Goal: Task Accomplishment & Management: Manage account settings

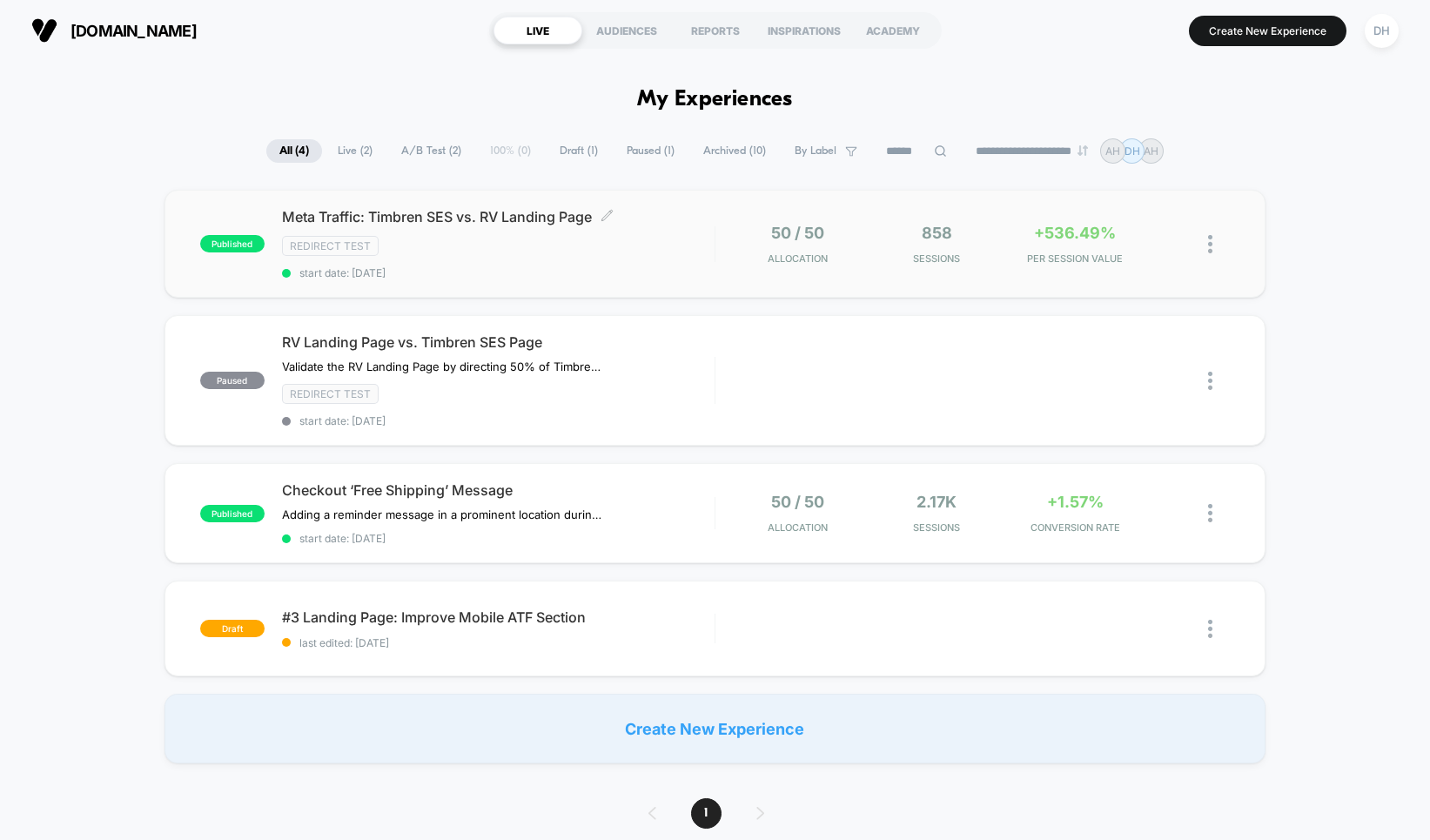
click at [661, 239] on div "Redirect Test" at bounding box center [499, 246] width 433 height 20
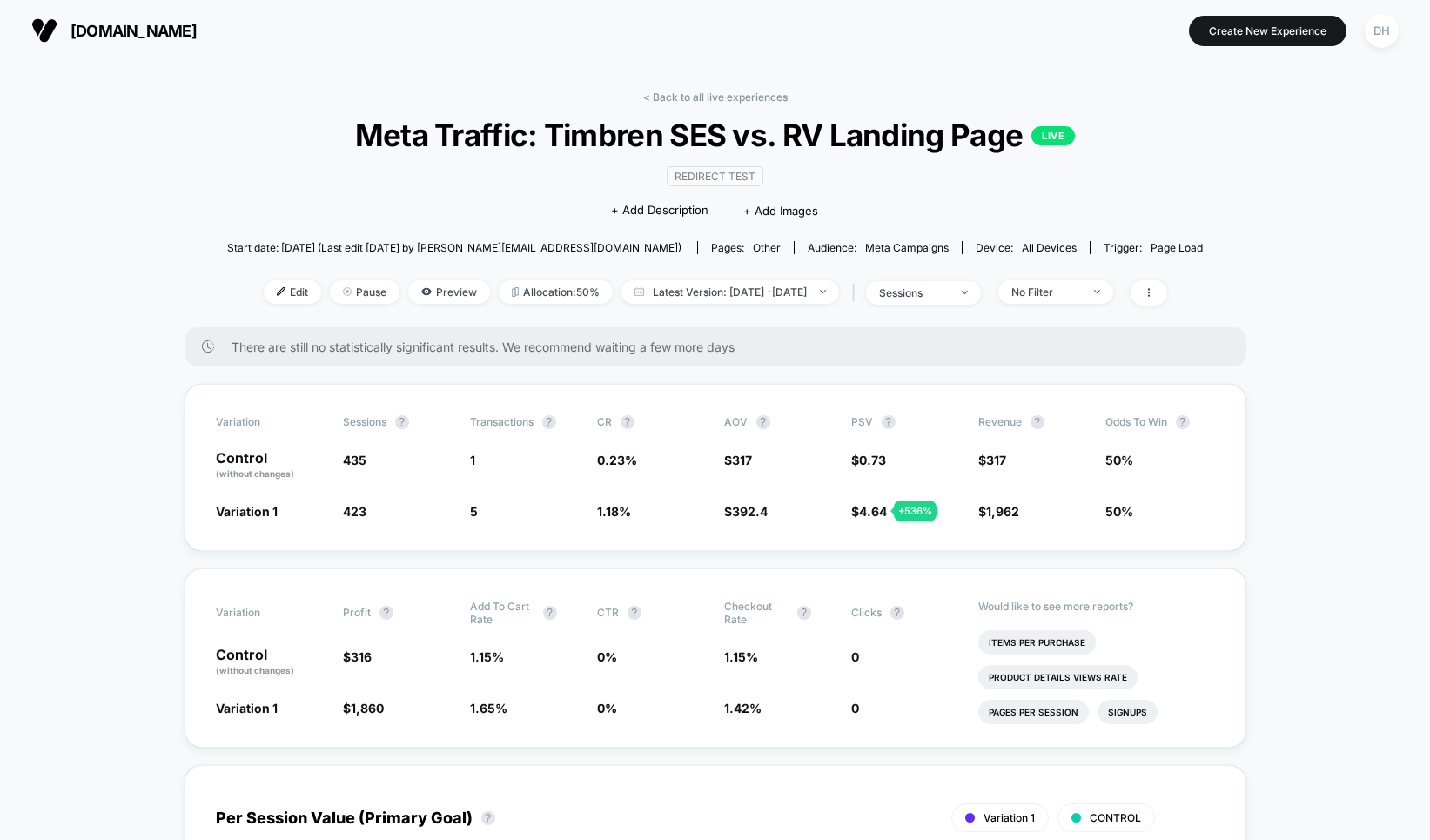
click at [954, 303] on div "| sessions" at bounding box center [914, 293] width 133 height 26
click at [949, 291] on div "sessions" at bounding box center [913, 292] width 70 height 13
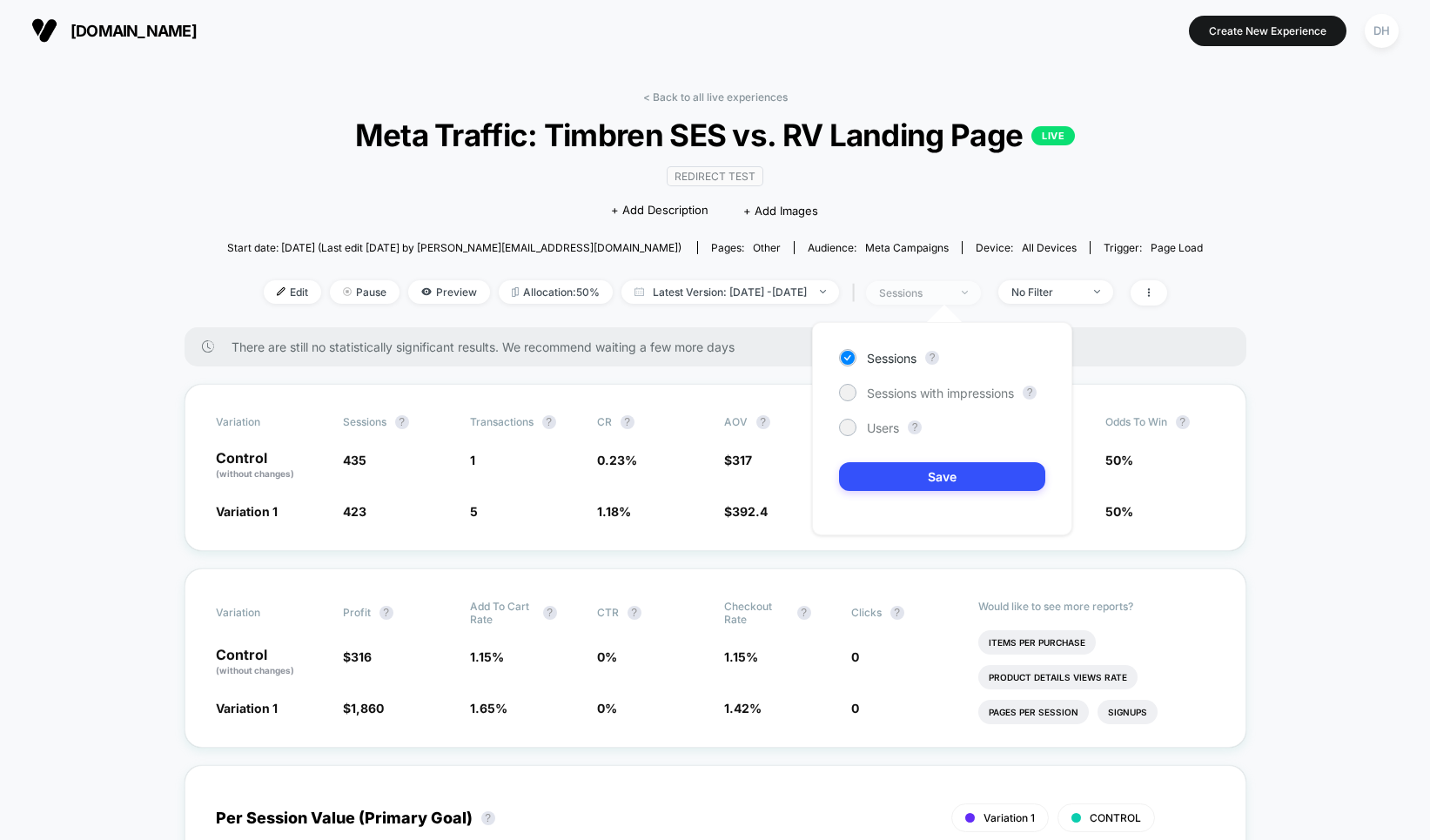
click at [949, 291] on div "sessions" at bounding box center [913, 292] width 70 height 13
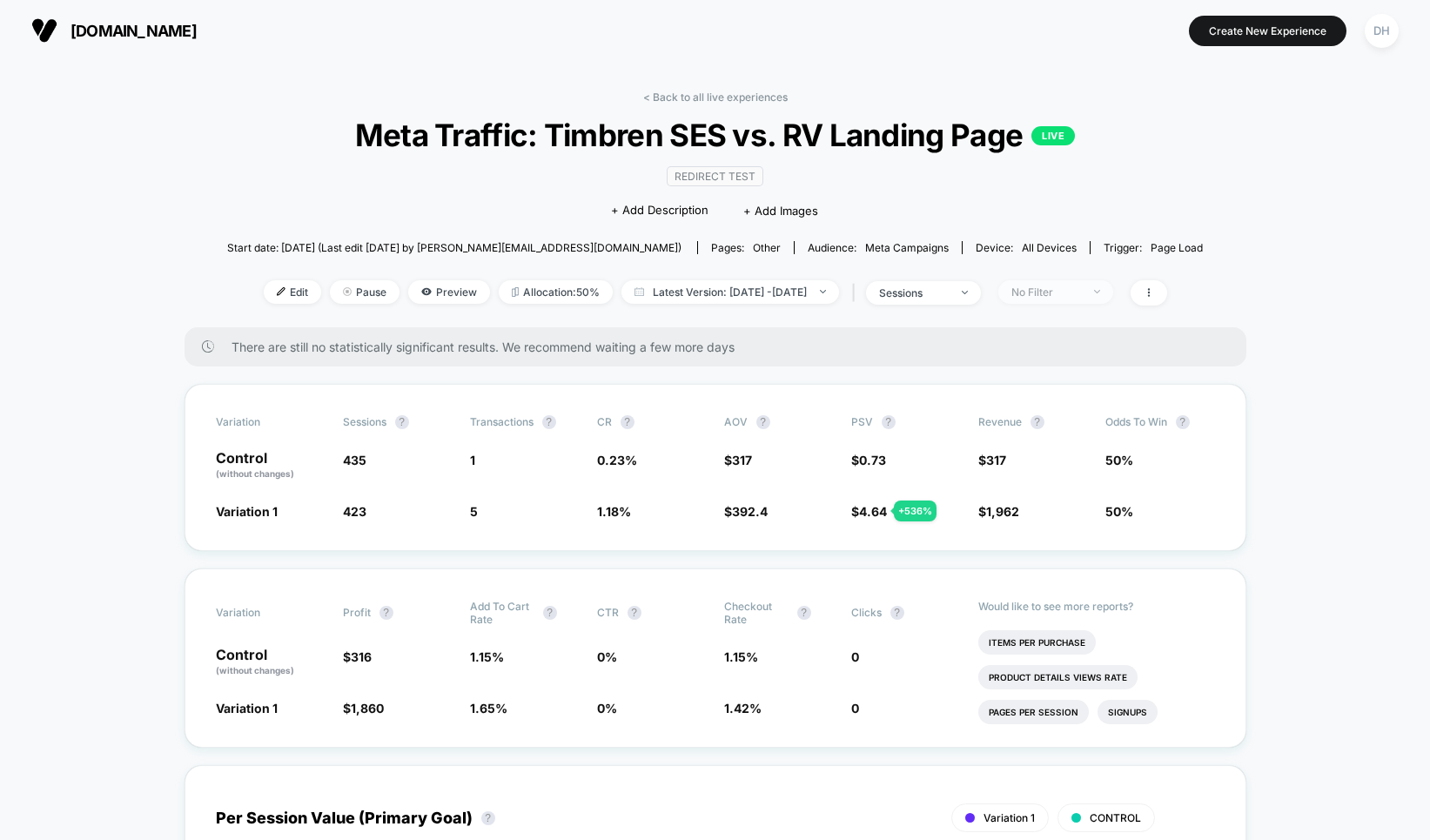
click at [1062, 291] on div "No Filter" at bounding box center [1046, 291] width 70 height 13
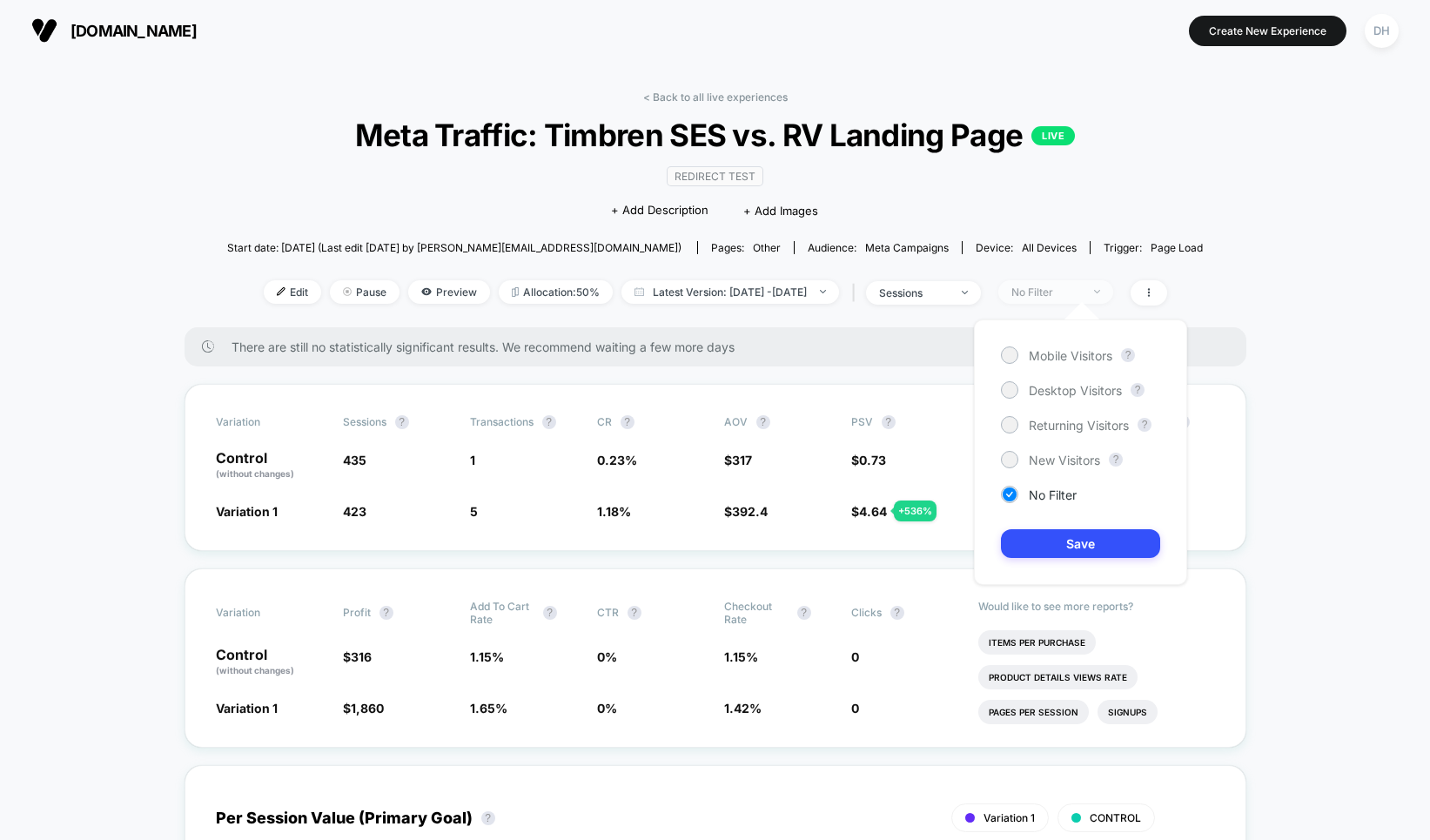
click at [1062, 291] on div "No Filter" at bounding box center [1046, 291] width 70 height 13
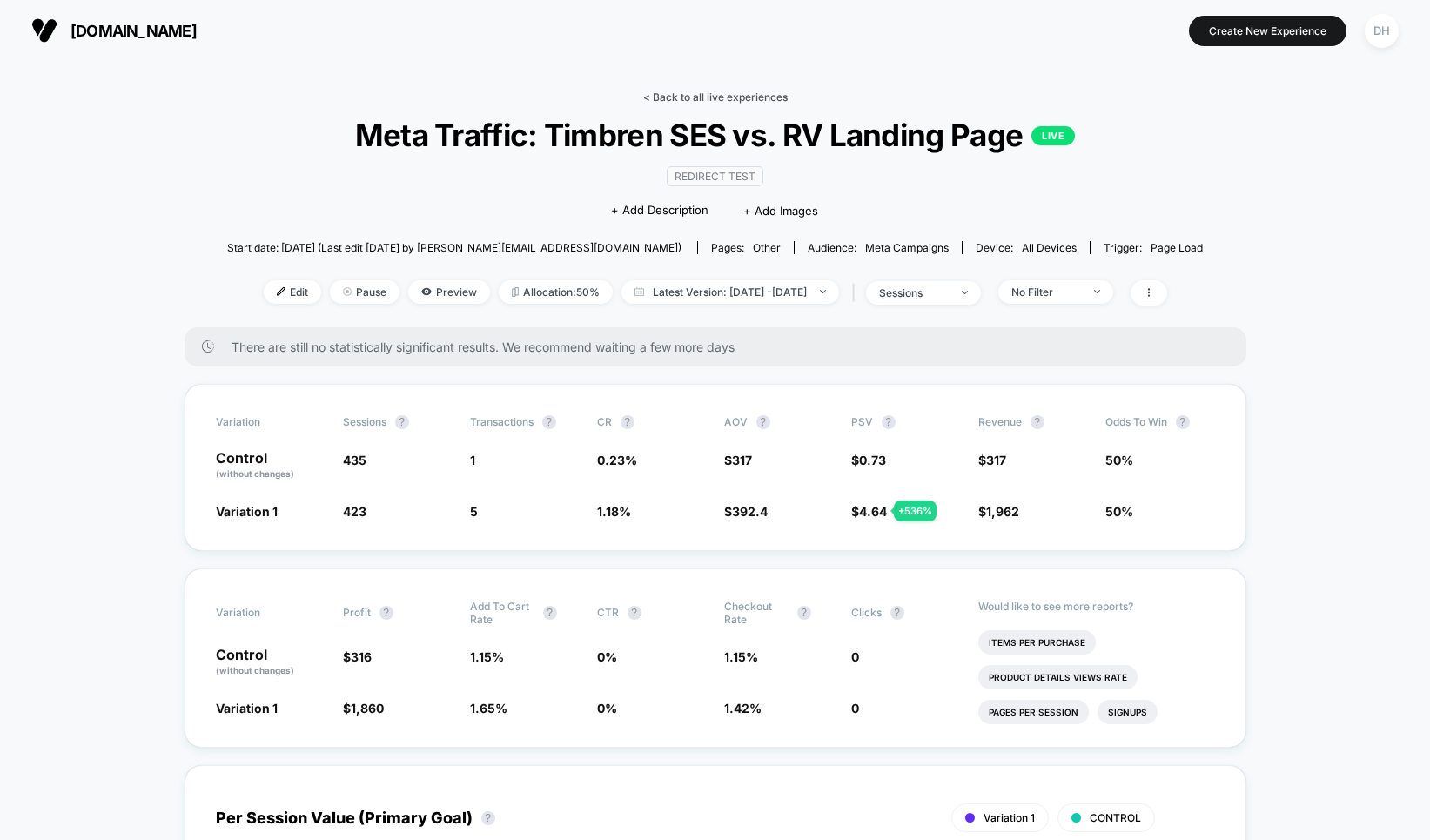
click at [712, 96] on link "< Back to all live experiences" at bounding box center [715, 96] width 145 height 13
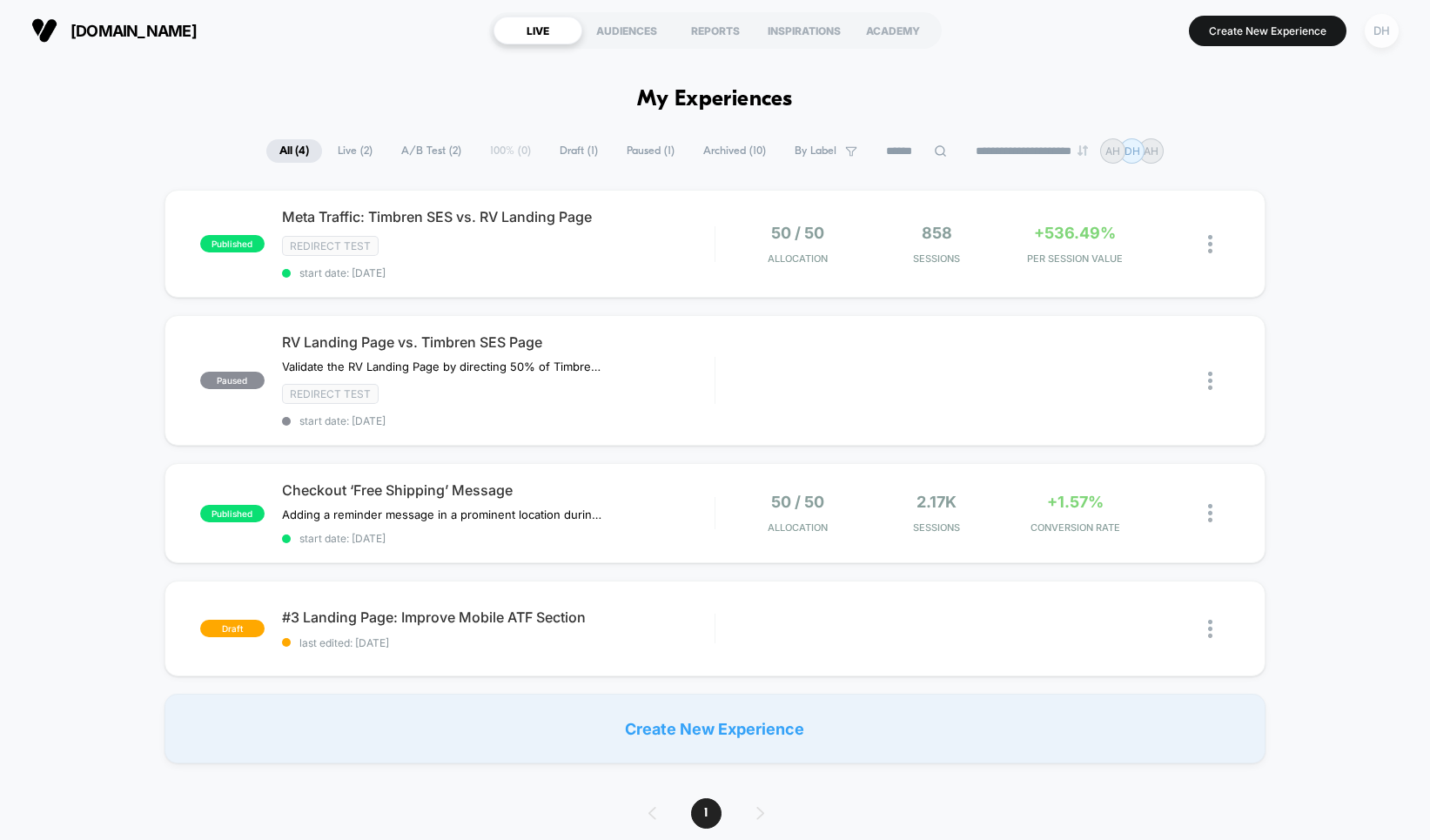
click at [1388, 27] on div "DH" at bounding box center [1382, 30] width 33 height 33
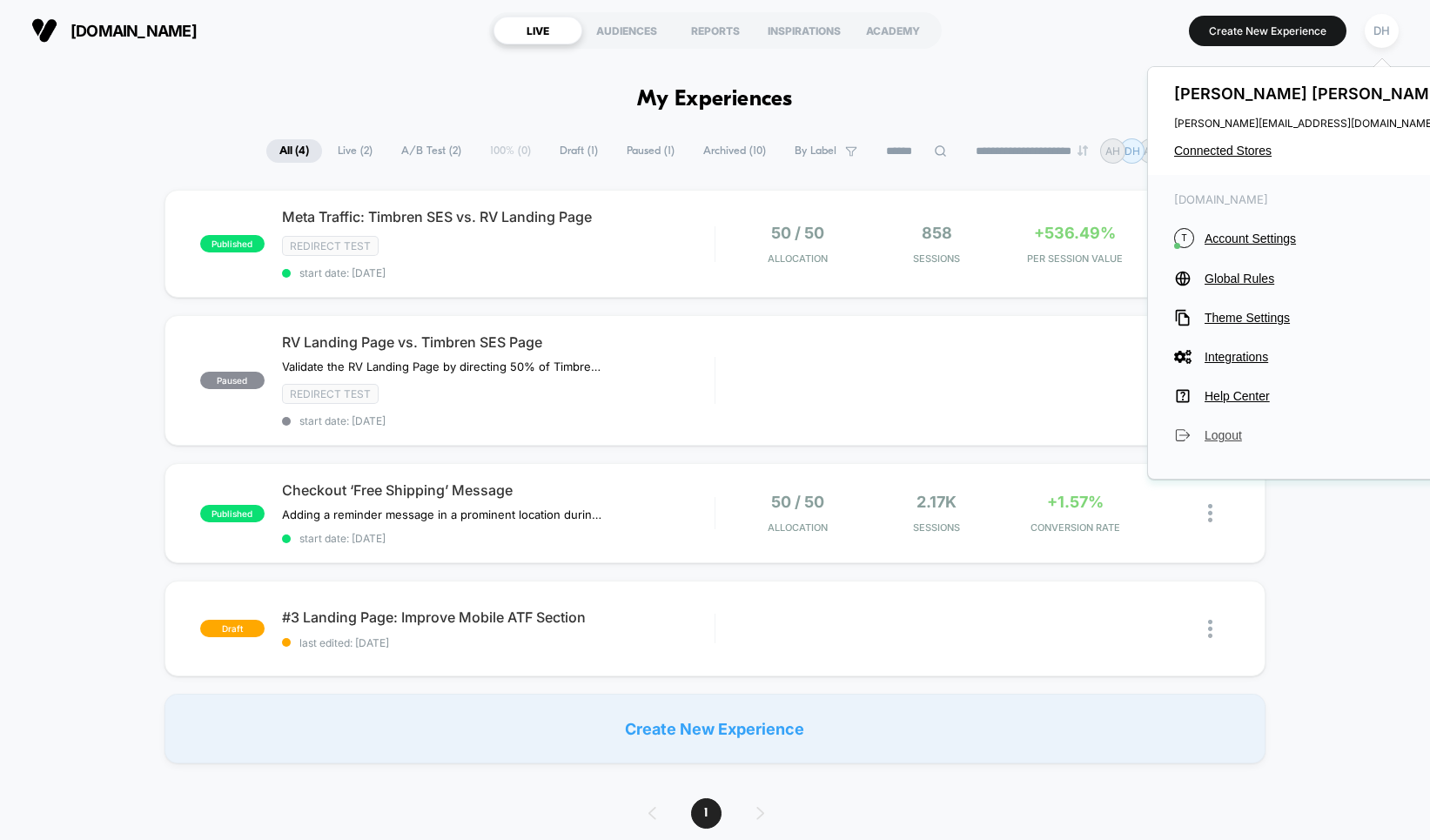
click at [1217, 439] on span "Logout" at bounding box center [1327, 435] width 245 height 14
